Goal: Task Accomplishment & Management: Use online tool/utility

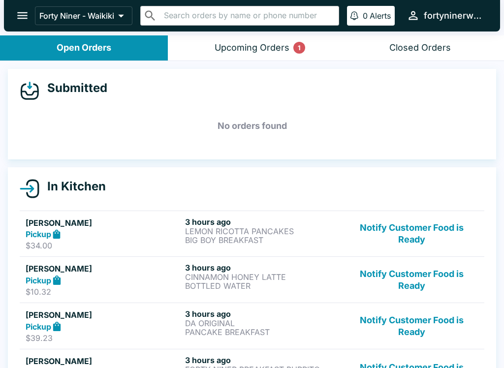
scroll to position [-1, 0]
click at [276, 46] on div "Upcoming Orders 1" at bounding box center [251, 47] width 75 height 11
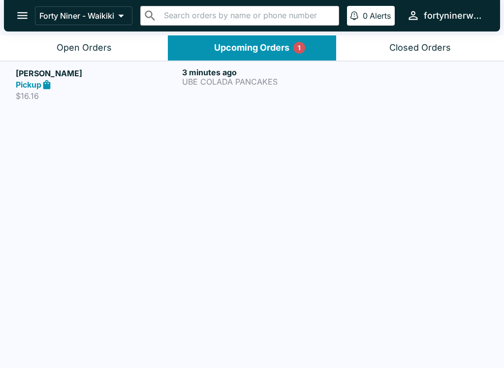
click at [310, 90] on div "3 minutes ago UBE COLADA PANCAKES" at bounding box center [263, 84] width 162 height 34
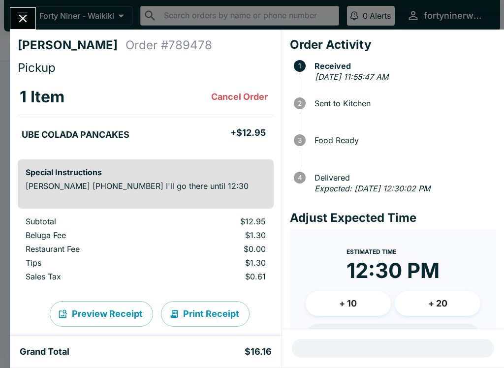
click at [21, 23] on icon "Close" at bounding box center [22, 18] width 13 height 13
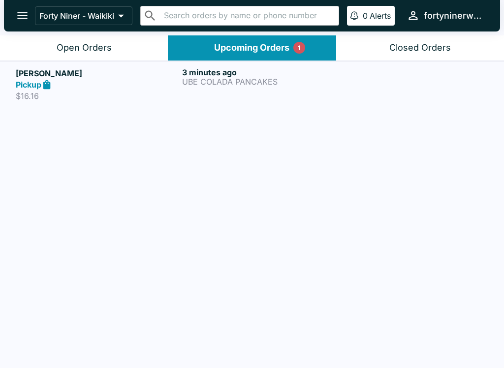
click at [57, 48] on div "Open Orders" at bounding box center [84, 47] width 55 height 11
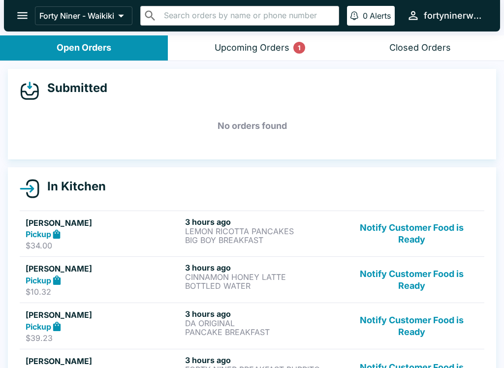
click at [230, 49] on div "Upcoming Orders 1" at bounding box center [251, 47] width 75 height 11
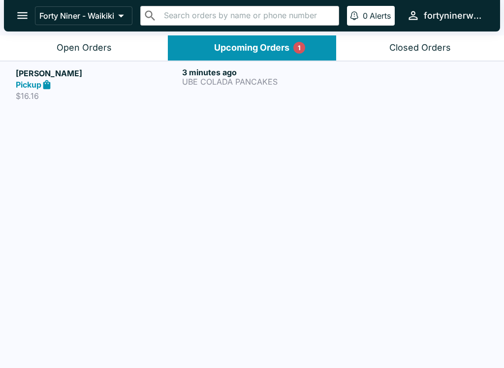
click at [157, 80] on div "Pickup" at bounding box center [97, 84] width 162 height 11
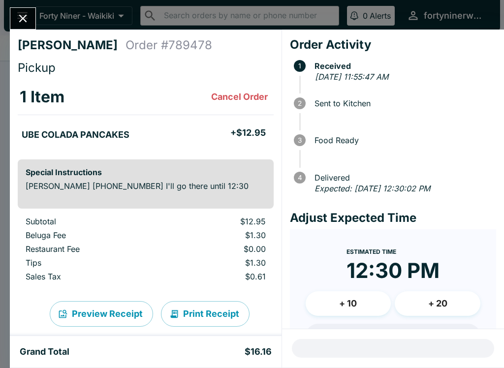
click at [25, 24] on icon "Close" at bounding box center [22, 18] width 13 height 13
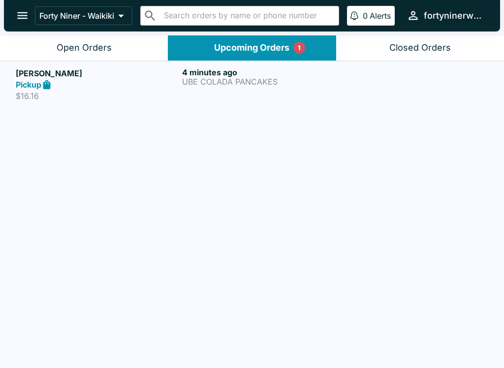
click at [128, 49] on button "Open Orders" at bounding box center [84, 47] width 168 height 25
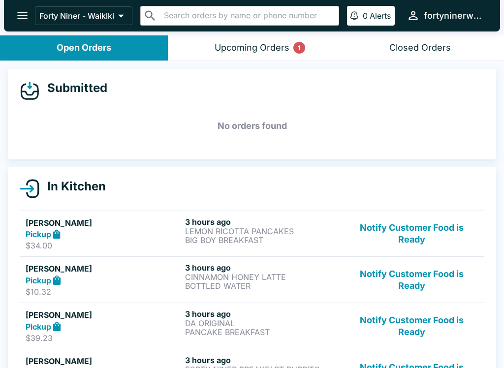
click at [140, 232] on div "Pickup" at bounding box center [103, 234] width 155 height 11
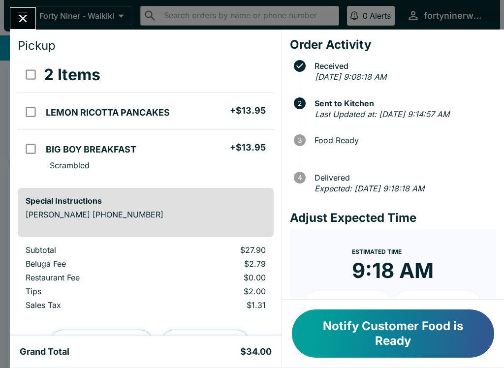
scroll to position [19, 0]
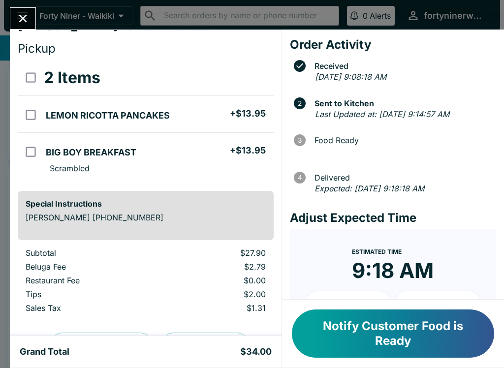
click at [15, 22] on button "Close" at bounding box center [22, 18] width 25 height 21
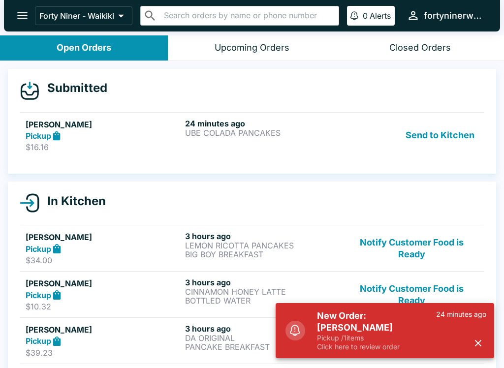
click at [407, 334] on p "Pickup / 1 items" at bounding box center [376, 337] width 119 height 9
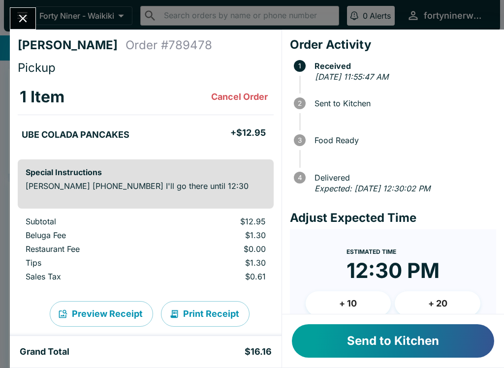
click at [421, 341] on button "Send to Kitchen" at bounding box center [393, 340] width 202 height 33
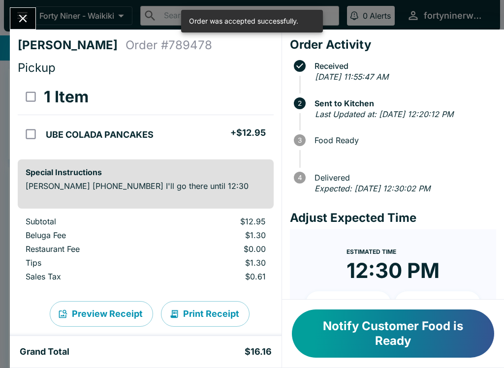
click at [30, 19] on button "Close" at bounding box center [22, 18] width 25 height 21
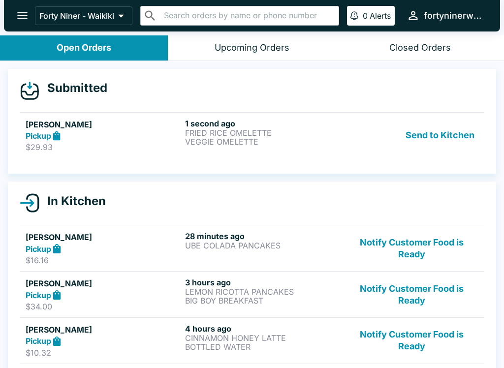
click at [454, 138] on button "Send to Kitchen" at bounding box center [439, 136] width 77 height 34
click at [456, 131] on button "Send to Kitchen" at bounding box center [439, 136] width 77 height 34
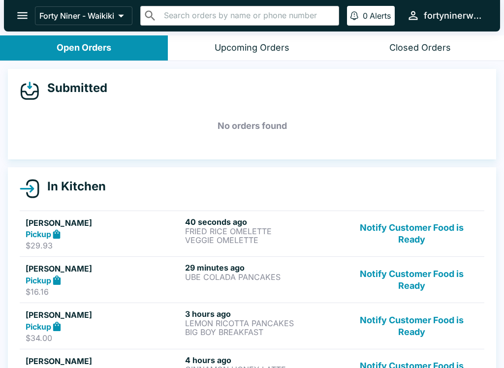
click at [402, 230] on button "Notify Customer Food is Ready" at bounding box center [411, 234] width 133 height 34
